Goal: Task Accomplishment & Management: Manage account settings

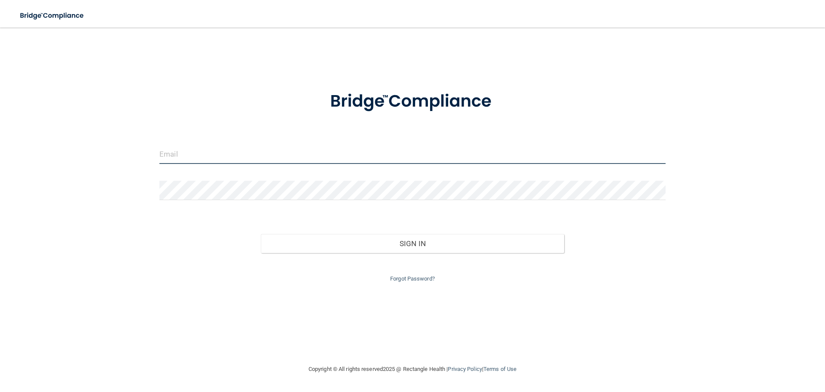
click at [250, 160] on input "email" at bounding box center [412, 153] width 506 height 19
type input "[PERSON_NAME][EMAIL_ADDRESS][DOMAIN_NAME]"
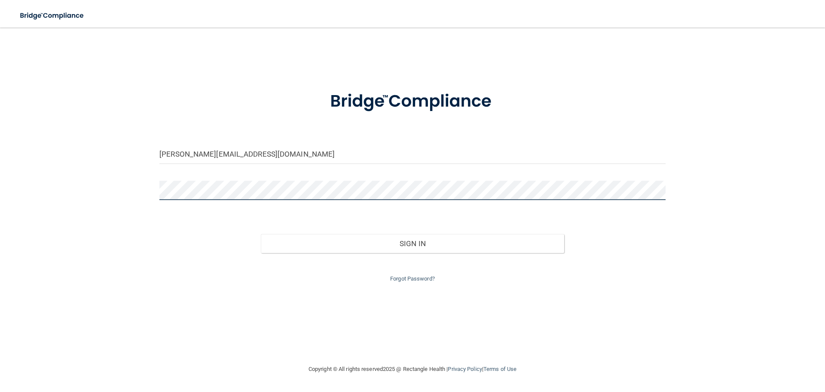
click at [261, 234] on button "Sign In" at bounding box center [413, 243] width 304 height 19
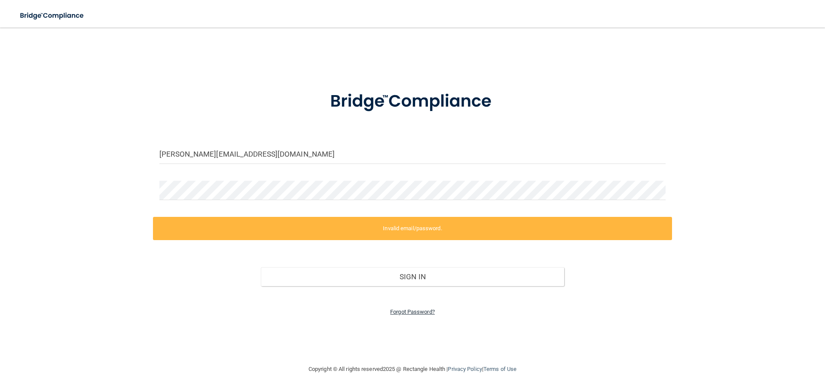
click at [411, 310] on link "Forgot Password?" at bounding box center [412, 311] width 45 height 6
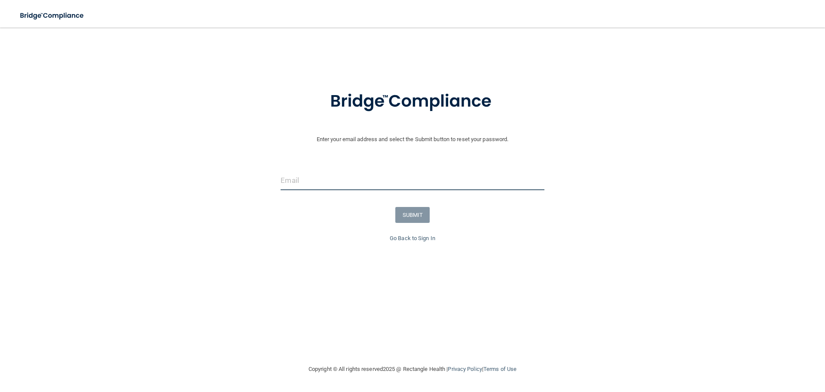
click at [389, 174] on input "email" at bounding box center [413, 180] width 264 height 19
type input "[PERSON_NAME][EMAIL_ADDRESS][DOMAIN_NAME]"
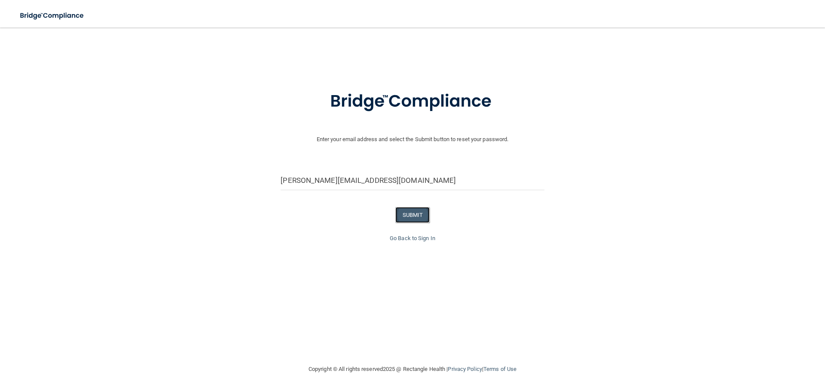
click at [412, 209] on button "SUBMIT" at bounding box center [412, 215] width 35 height 16
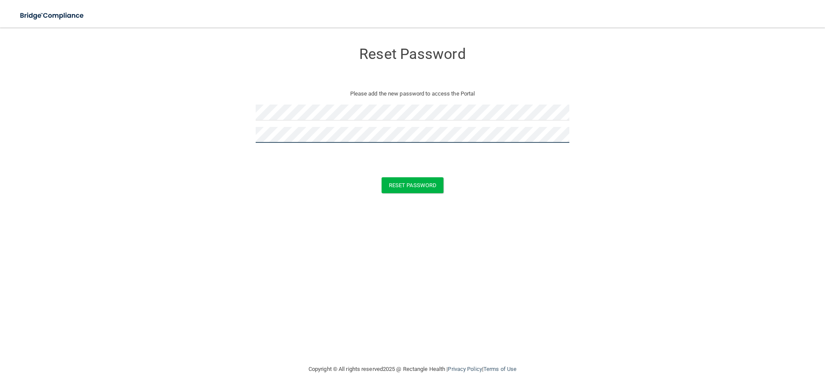
click at [382, 177] on button "Reset Password" at bounding box center [413, 185] width 62 height 16
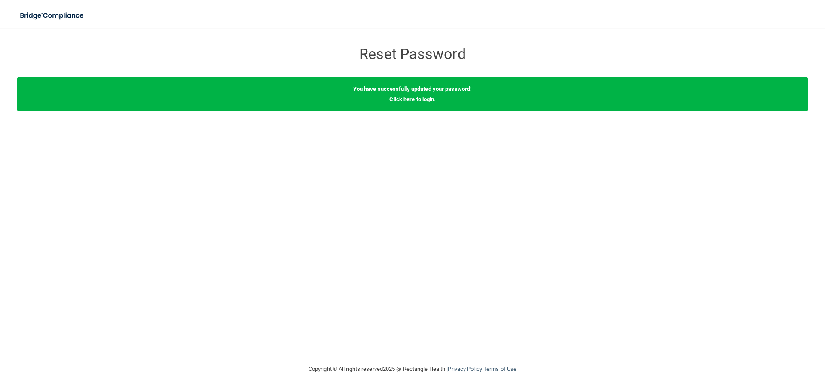
click at [409, 97] on link "Click here to login" at bounding box center [411, 99] width 45 height 6
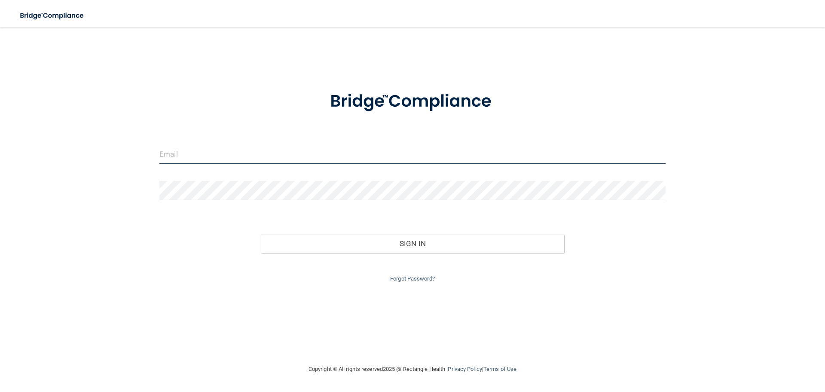
click at [201, 154] on input "email" at bounding box center [412, 153] width 506 height 19
type input "[PERSON_NAME][EMAIL_ADDRESS][DOMAIN_NAME]"
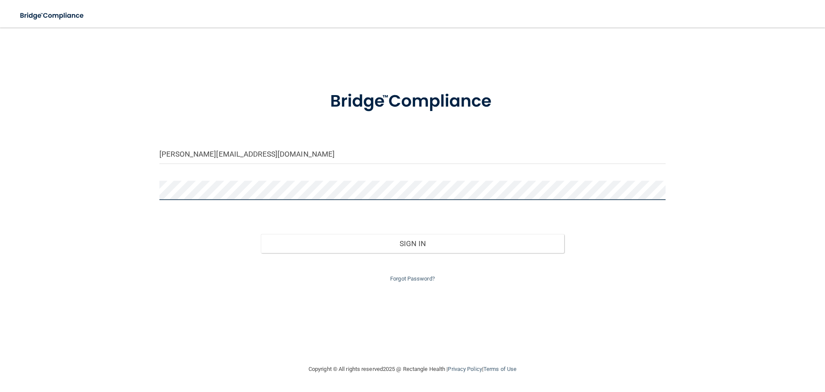
click at [261, 234] on button "Sign In" at bounding box center [413, 243] width 304 height 19
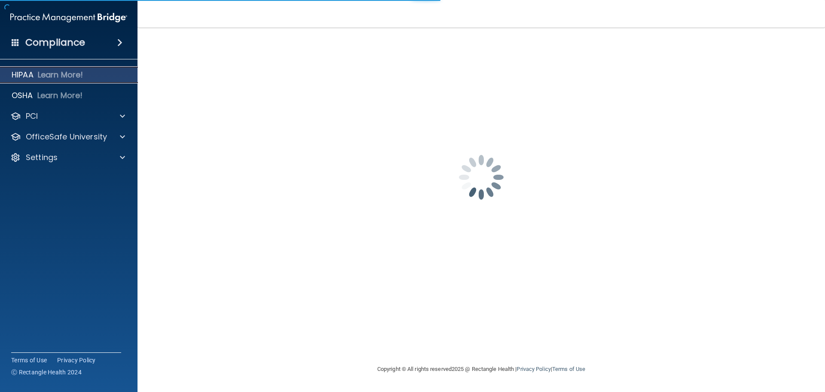
click at [72, 80] on p "Learn More!" at bounding box center [61, 75] width 46 height 10
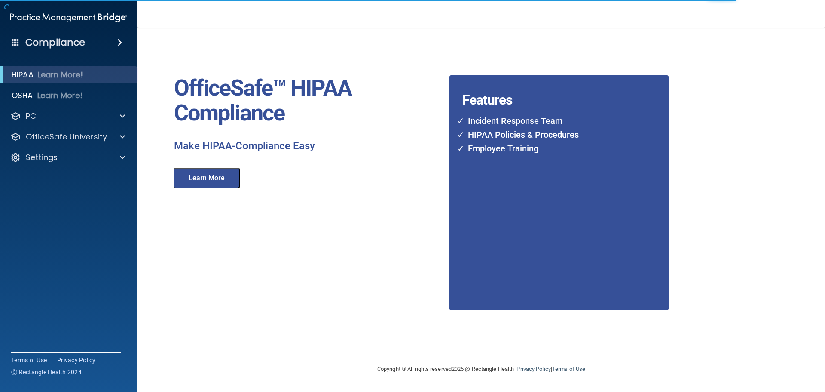
click at [89, 49] on div "Compliance" at bounding box center [69, 42] width 138 height 19
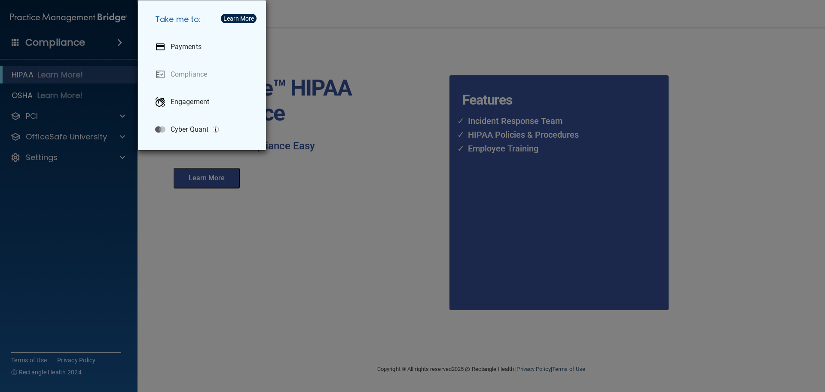
click at [51, 92] on div "Take me to: Payments Compliance Engagement Cyber Quant" at bounding box center [412, 196] width 825 height 392
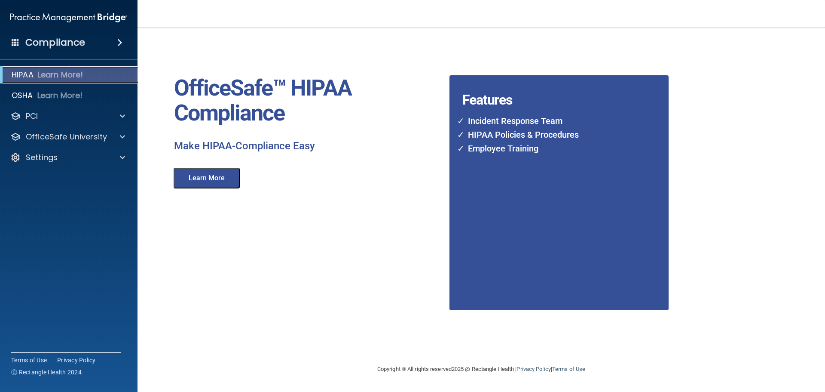
click at [31, 76] on p "HIPAA" at bounding box center [23, 75] width 22 height 10
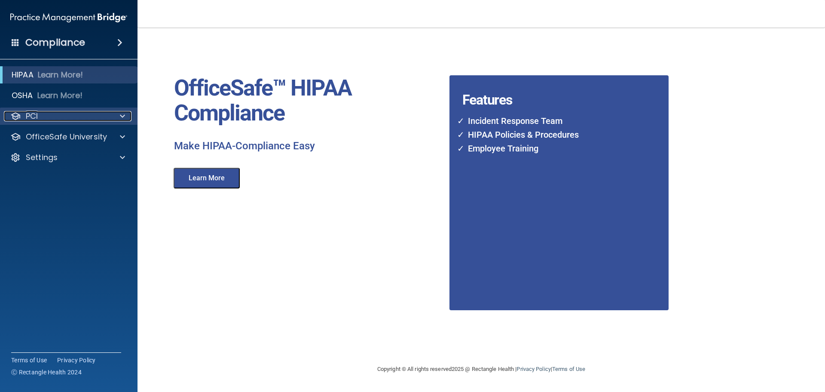
click at [64, 115] on div "PCI" at bounding box center [57, 116] width 107 height 10
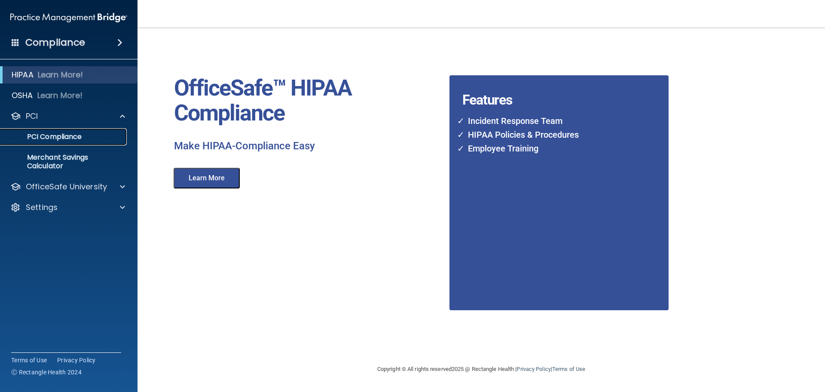
click at [58, 132] on p "PCI Compliance" at bounding box center [64, 136] width 117 height 9
click at [45, 49] on h4 "Compliance" at bounding box center [55, 43] width 60 height 12
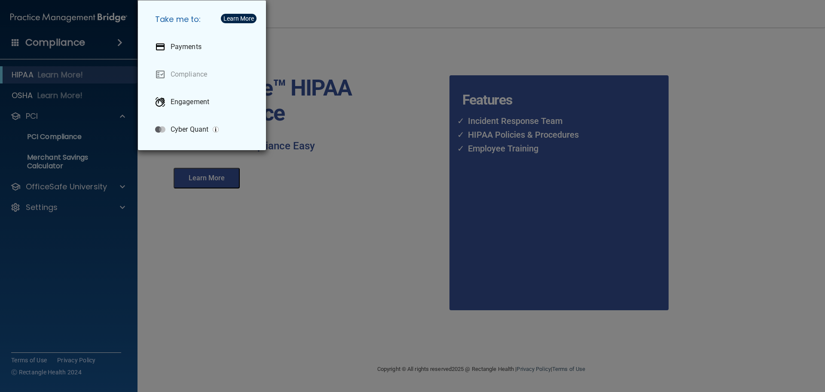
click at [22, 51] on div "Take me to: Payments Compliance Engagement Cyber Quant" at bounding box center [412, 196] width 825 height 392
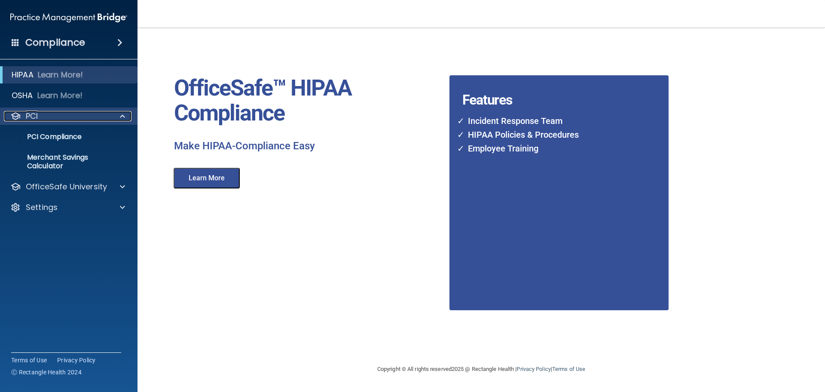
click at [22, 120] on div "PCI" at bounding box center [57, 116] width 107 height 10
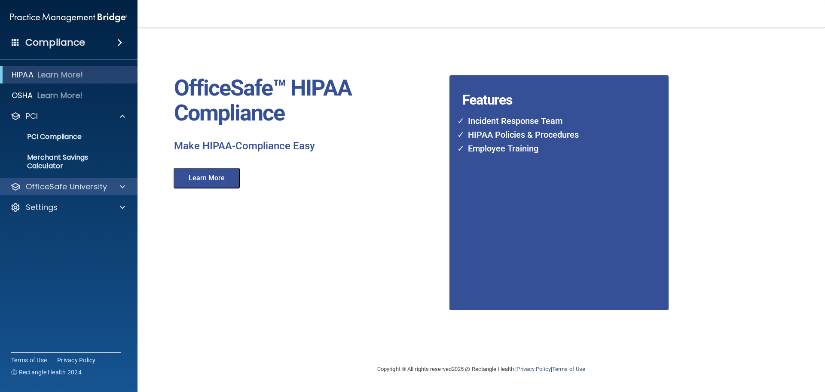
click at [53, 193] on div "OfficeSafe University" at bounding box center [69, 186] width 138 height 17
click at [58, 189] on p "OfficeSafe University" at bounding box center [66, 186] width 81 height 10
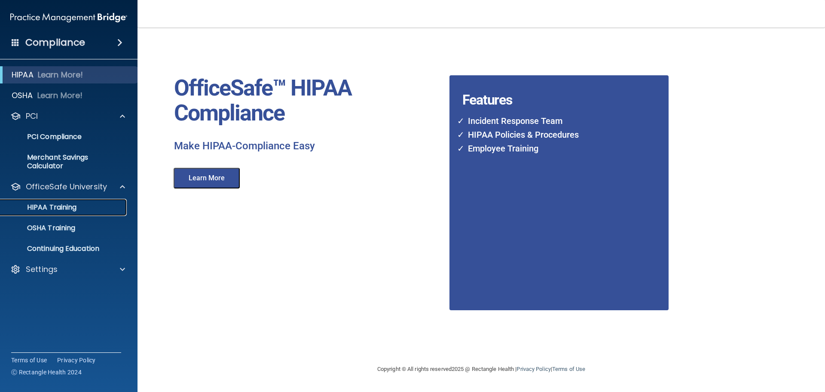
click at [63, 205] on p "HIPAA Training" at bounding box center [41, 207] width 71 height 9
click at [65, 205] on p "HIPAA Training" at bounding box center [41, 207] width 71 height 9
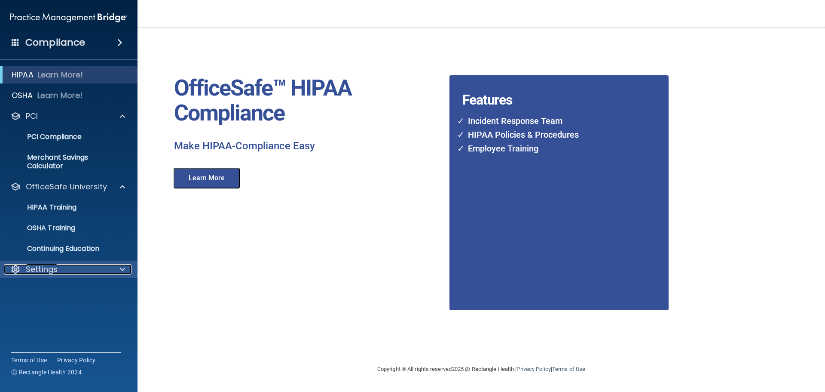
click at [80, 273] on div "Settings" at bounding box center [57, 269] width 107 height 10
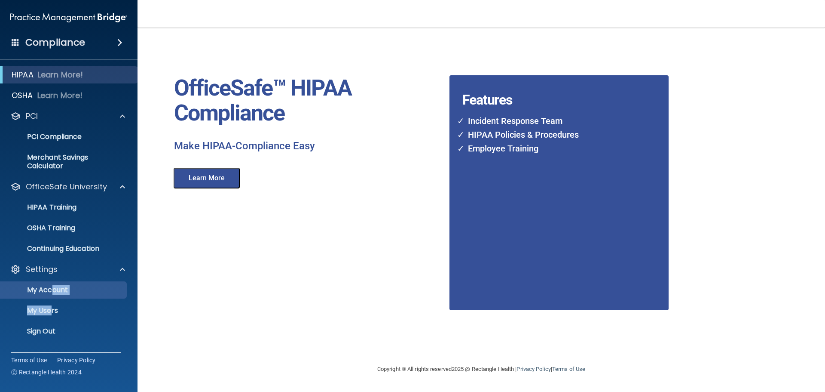
drag, startPoint x: 51, startPoint y: 300, endPoint x: 53, endPoint y: 294, distance: 6.3
click at [53, 294] on ul "My Account My Users Services Sign Out" at bounding box center [69, 309] width 156 height 62
click at [53, 294] on link "My Account" at bounding box center [58, 289] width 135 height 17
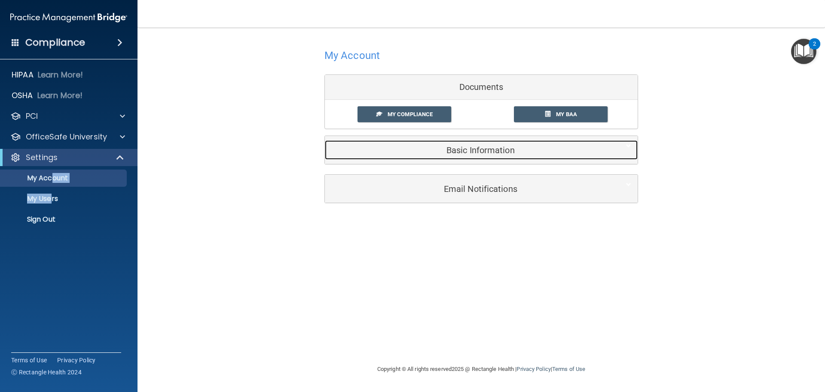
click at [473, 151] on h5 "Basic Information" at bounding box center [468, 149] width 274 height 9
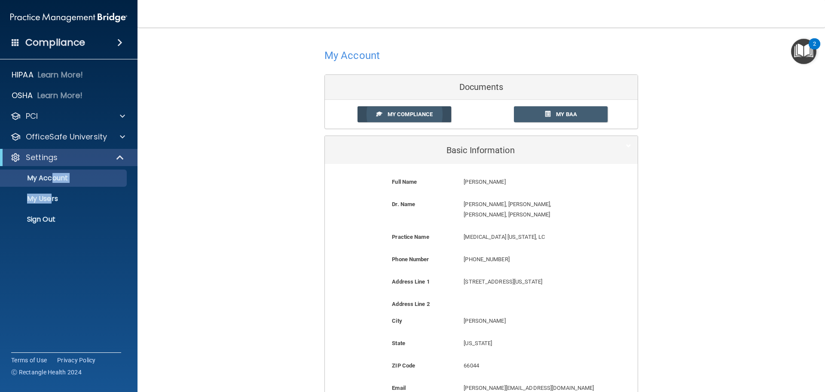
click at [388, 114] on span "My Compliance" at bounding box center [410, 114] width 45 height 6
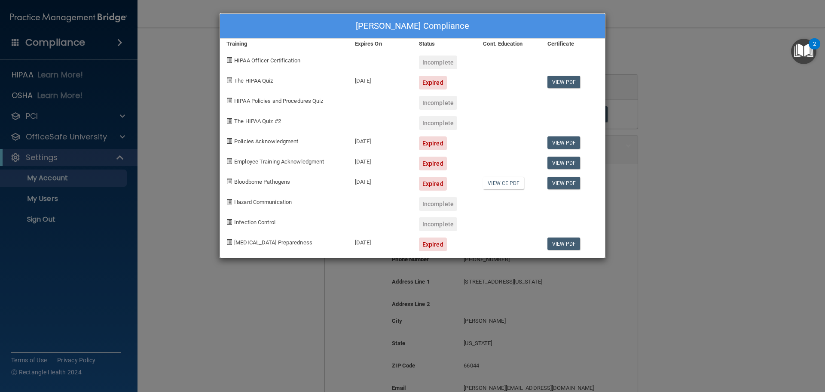
click at [666, 108] on div "Laura Gray's Compliance Training Expires On Status Cont. Education Certificate …" at bounding box center [412, 196] width 825 height 392
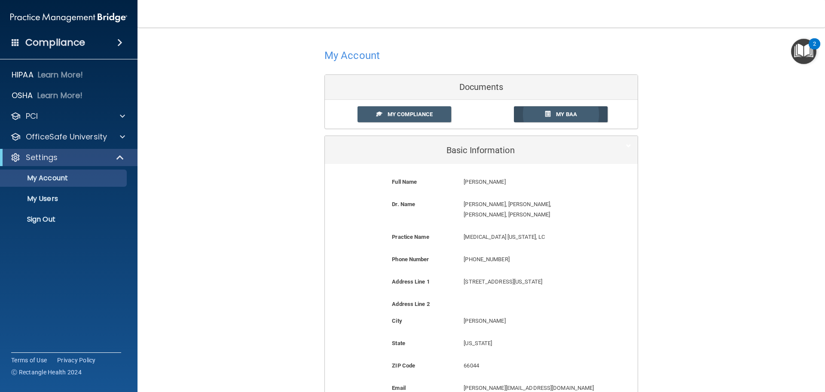
click at [580, 116] on link "My BAA" at bounding box center [561, 114] width 94 height 16
click at [548, 113] on link "My BAA" at bounding box center [561, 114] width 94 height 16
click at [84, 46] on h4 "Compliance" at bounding box center [55, 43] width 60 height 12
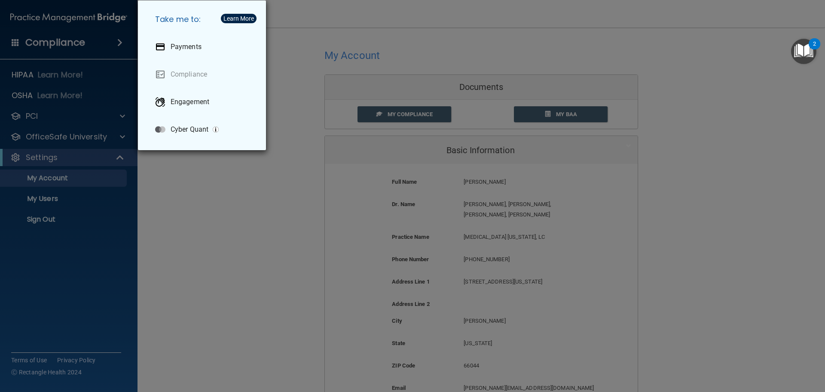
click at [7, 43] on div "Take me to: Payments Compliance Engagement Cyber Quant" at bounding box center [412, 196] width 825 height 392
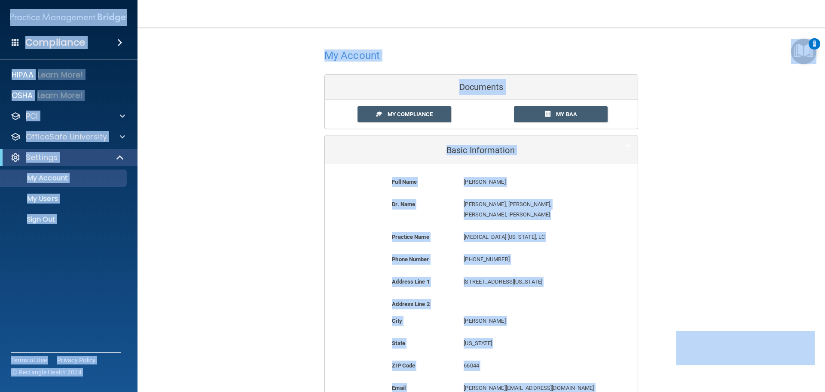
click at [46, 11] on img at bounding box center [68, 17] width 117 height 17
click at [790, 80] on div "My Account Documents My Compliance My Compliance My BAA Basic Information Full …" at bounding box center [481, 259] width 653 height 447
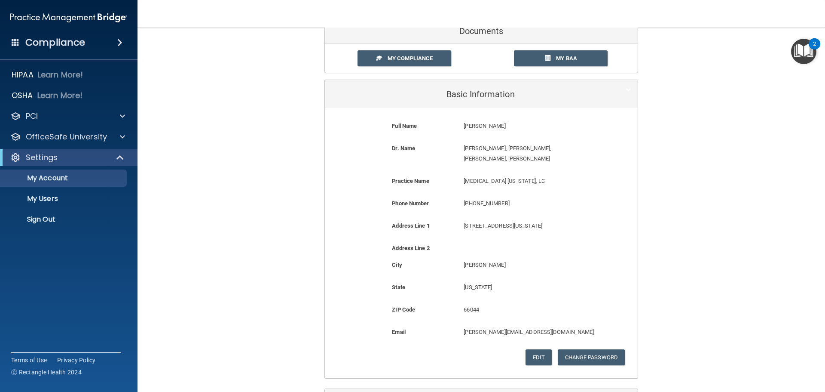
scroll to position [115, 0]
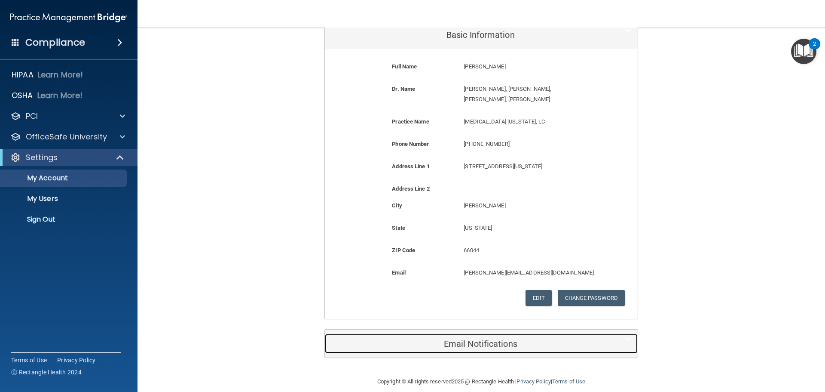
click at [537, 339] on h5 "Email Notifications" at bounding box center [468, 343] width 274 height 9
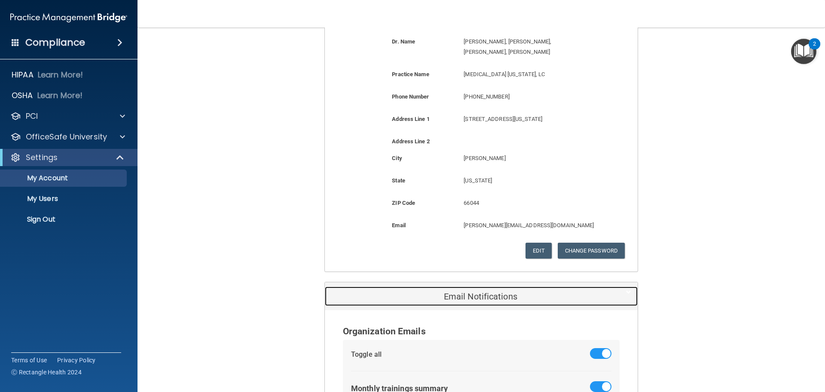
scroll to position [345, 0]
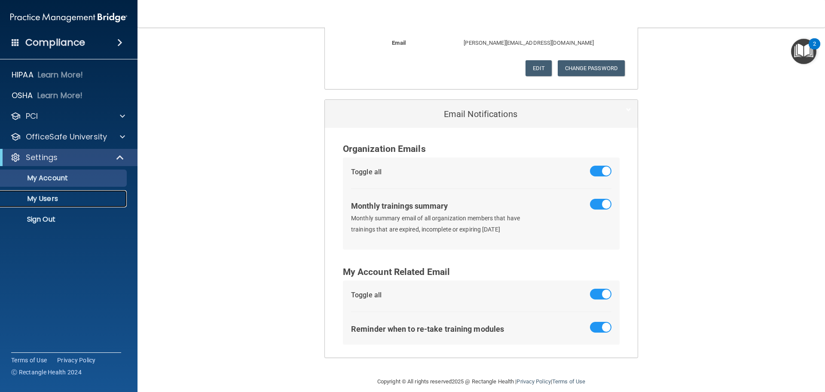
click at [45, 196] on p "My Users" at bounding box center [64, 198] width 117 height 9
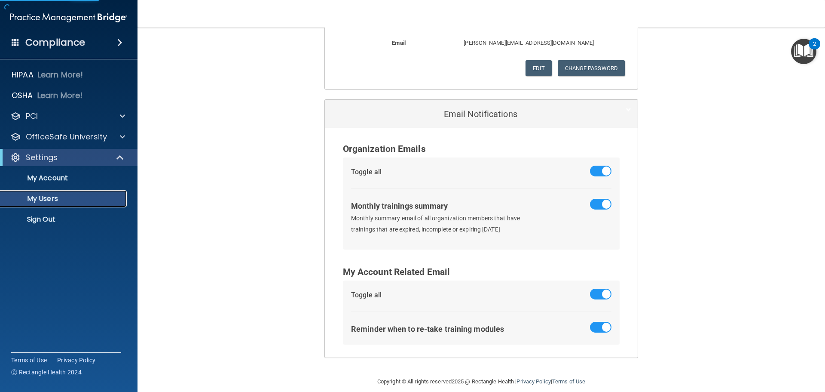
click at [44, 196] on p "My Users" at bounding box center [64, 198] width 117 height 9
select select "20"
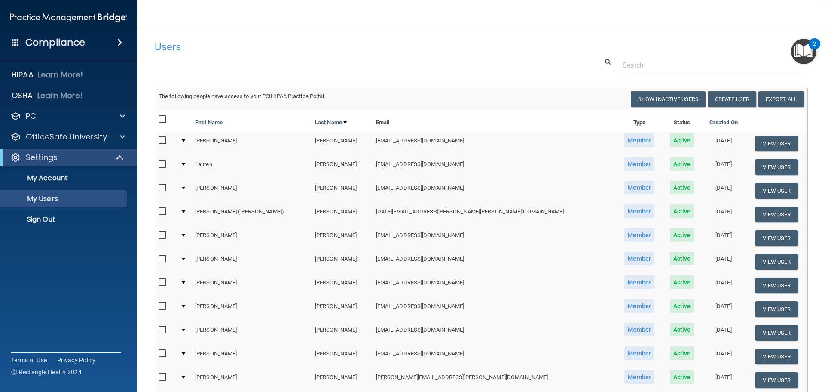
click at [37, 7] on div "Compliance" at bounding box center [69, 26] width 120 height 52
click at [34, 12] on img at bounding box center [68, 17] width 117 height 17
click at [30, 70] on p "HIPAA" at bounding box center [23, 75] width 22 height 10
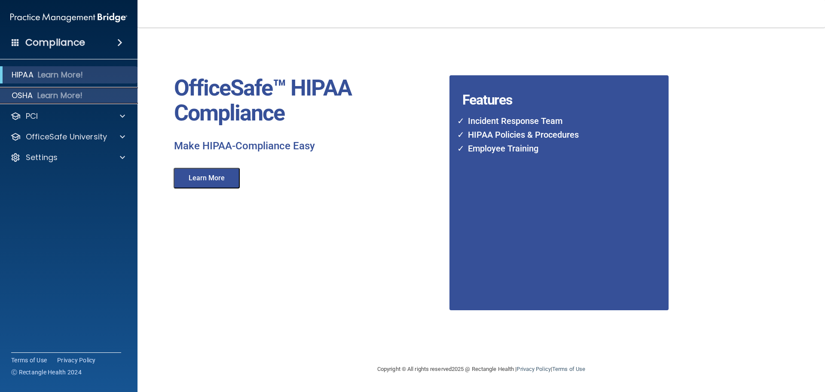
click at [17, 95] on p "OSHA" at bounding box center [22, 95] width 21 height 10
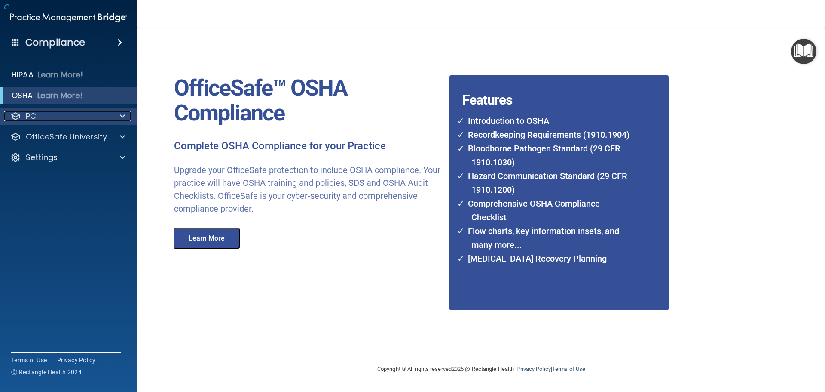
click at [22, 119] on div "PCI" at bounding box center [57, 116] width 107 height 10
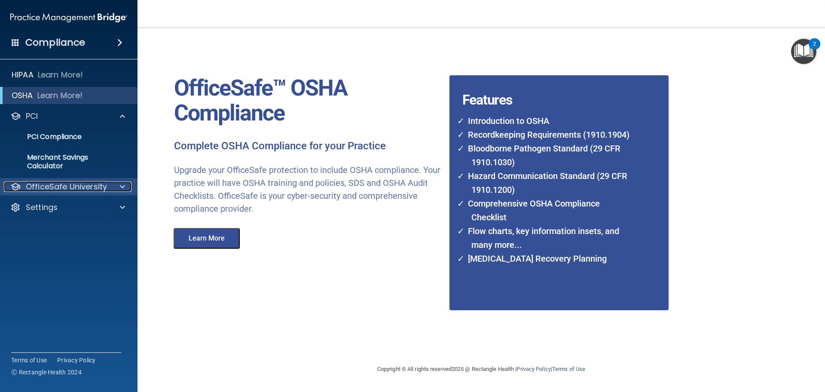
click at [58, 187] on p "OfficeSafe University" at bounding box center [66, 186] width 81 height 10
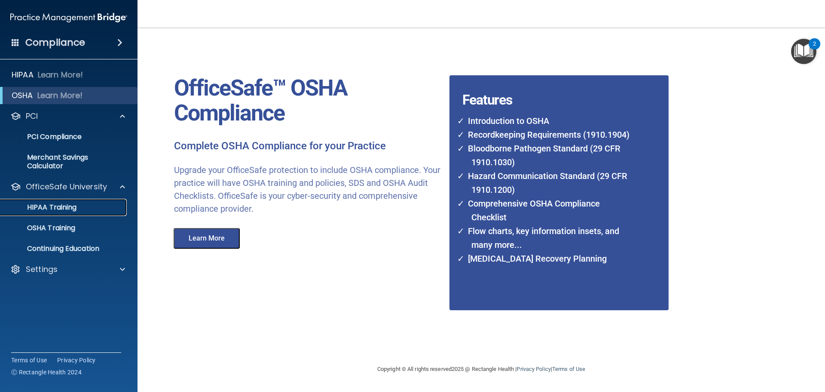
click at [57, 209] on p "HIPAA Training" at bounding box center [41, 207] width 71 height 9
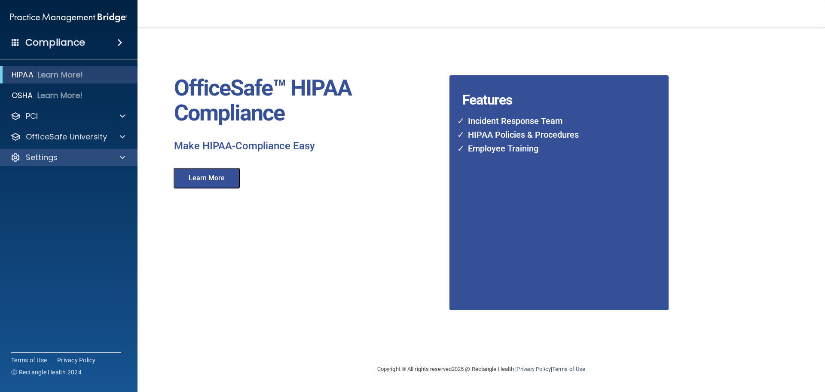
click at [43, 163] on div "Settings" at bounding box center [69, 157] width 138 height 17
click at [50, 156] on p "Settings" at bounding box center [42, 157] width 32 height 10
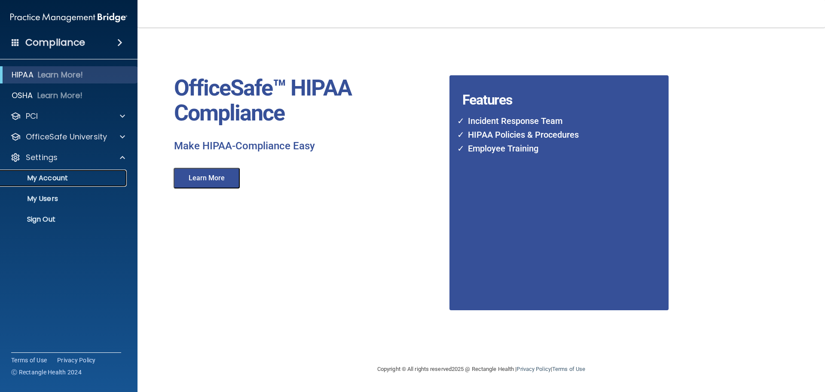
click at [49, 178] on p "My Account" at bounding box center [64, 178] width 117 height 9
